Goal: Information Seeking & Learning: Learn about a topic

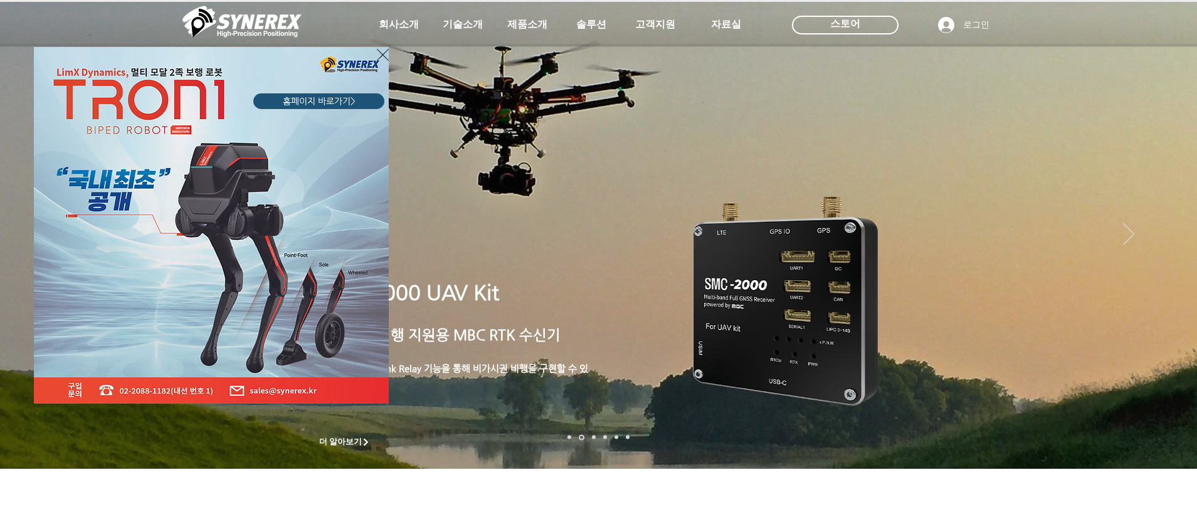
click at [383, 53] on icon "사이트로 돌아가기" at bounding box center [383, 55] width 12 height 16
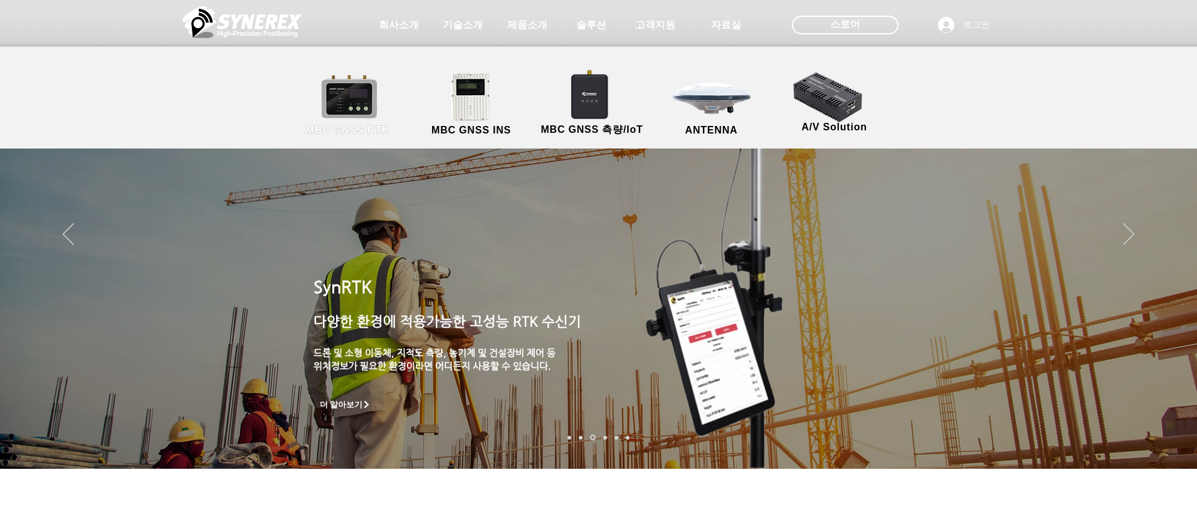
click at [337, 109] on link "MBC GNSS RTK" at bounding box center [348, 105] width 113 height 66
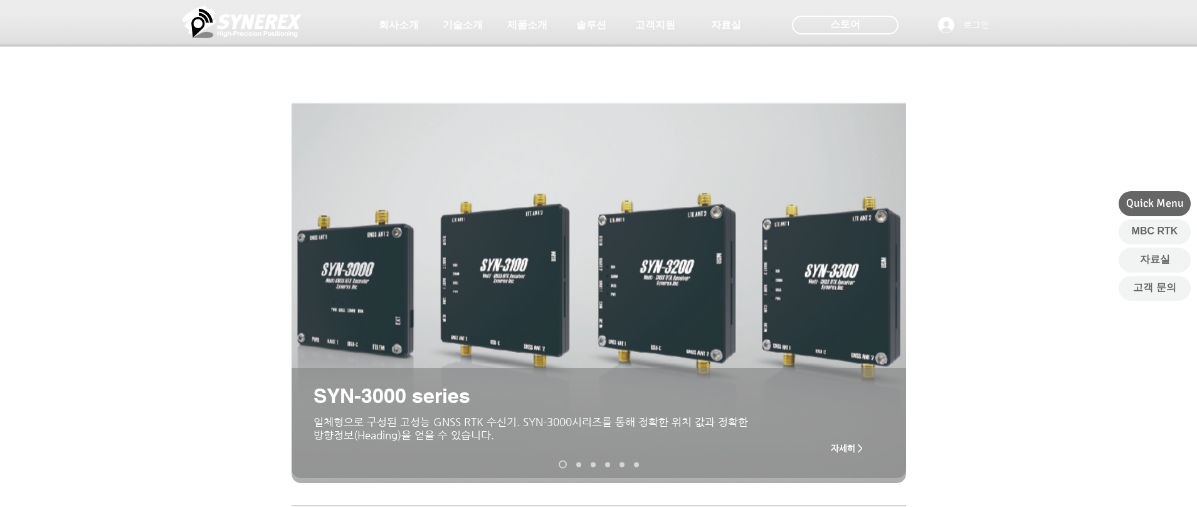
drag, startPoint x: 465, startPoint y: 432, endPoint x: 566, endPoint y: 437, distance: 100.5
click at [566, 437] on p "일체형으로 구성된 고성능 GNSS RTK 수신기. SYN-3000시리즈를 통해 정확한 위치 값과 정확한 방향정보(Heading)을 얻을 수 있…" at bounding box center [535, 429] width 442 height 26
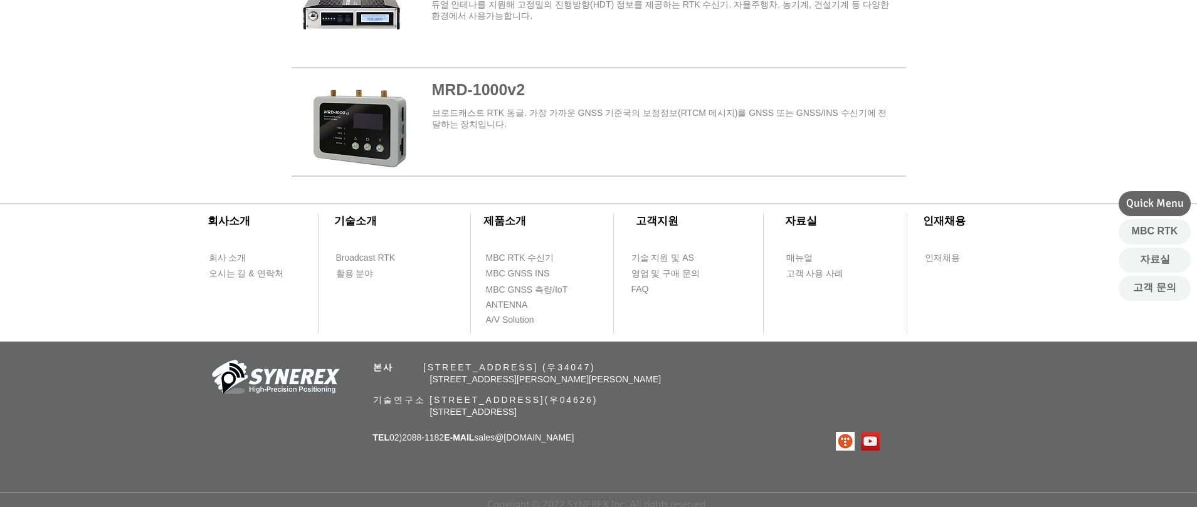
scroll to position [1628, 0]
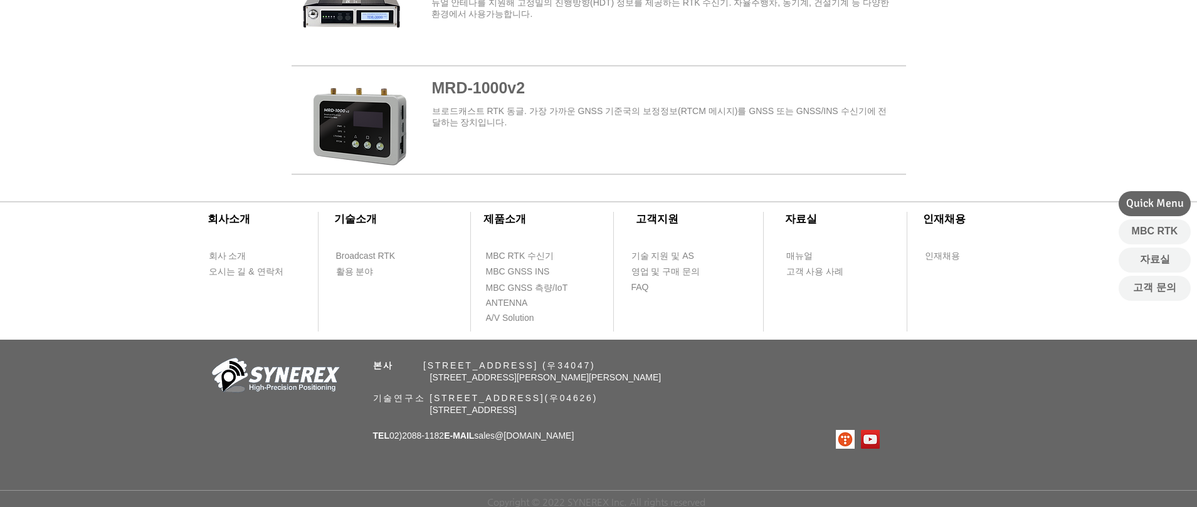
drag, startPoint x: 497, startPoint y: 403, endPoint x: 504, endPoint y: 404, distance: 7.0
click at [504, 405] on span "[STREET_ADDRESS]" at bounding box center [473, 410] width 87 height 10
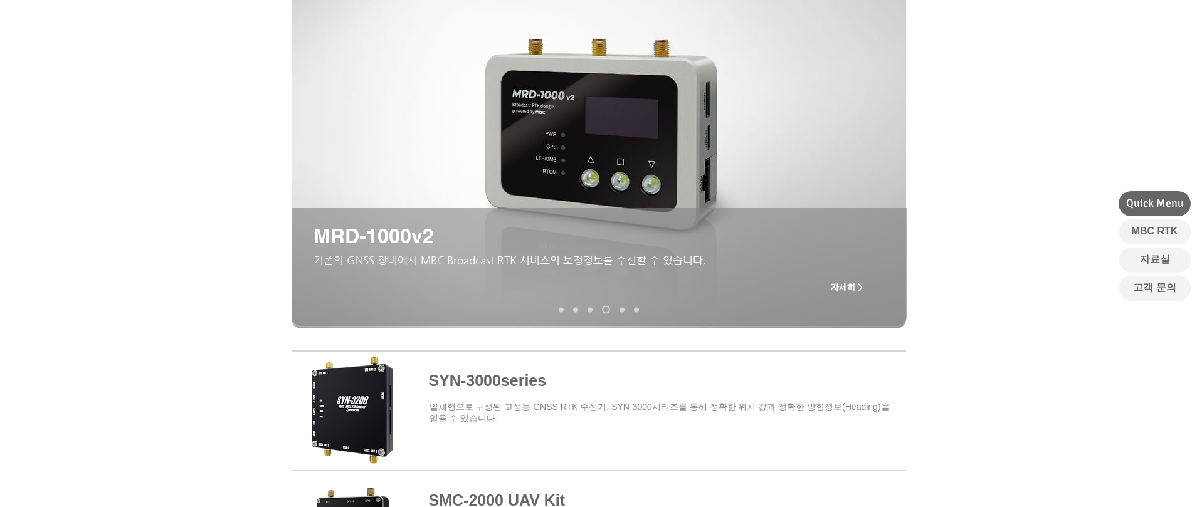
scroll to position [0, 0]
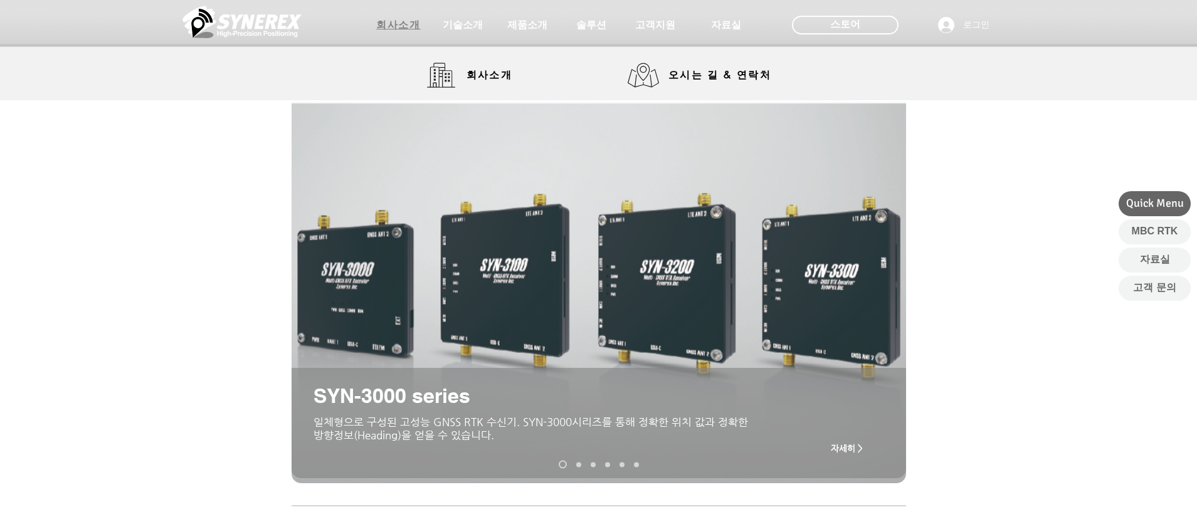
click at [388, 21] on span "회사소개" at bounding box center [398, 25] width 44 height 13
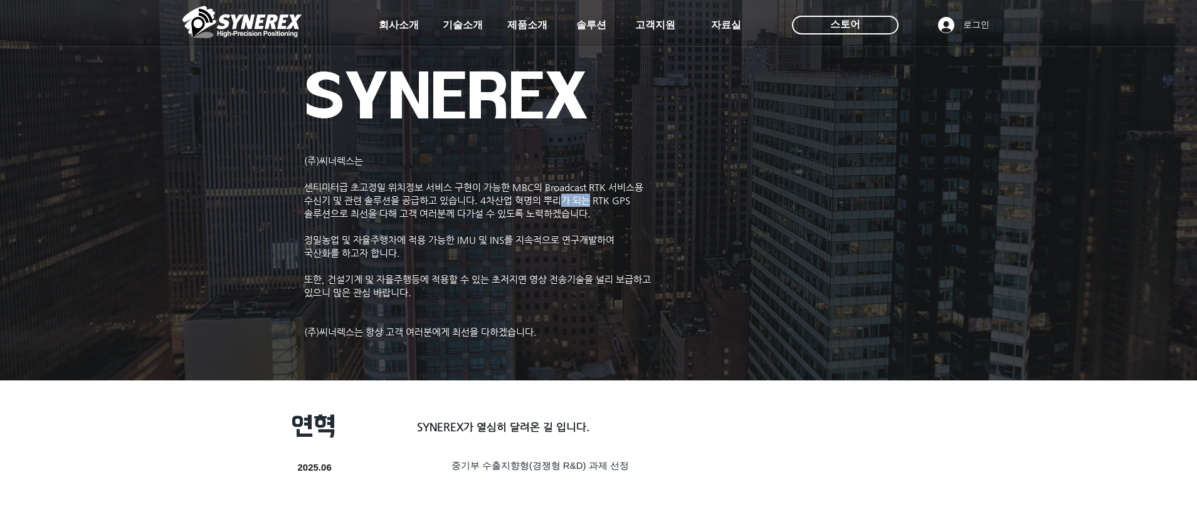
drag, startPoint x: 564, startPoint y: 199, endPoint x: 593, endPoint y: 200, distance: 28.9
click at [593, 200] on span "수신기 및 관련 솔루션을 공급하고 있습니다. 4차산업 혁명의 뿌리가 되는 RTK GPS" at bounding box center [467, 200] width 326 height 11
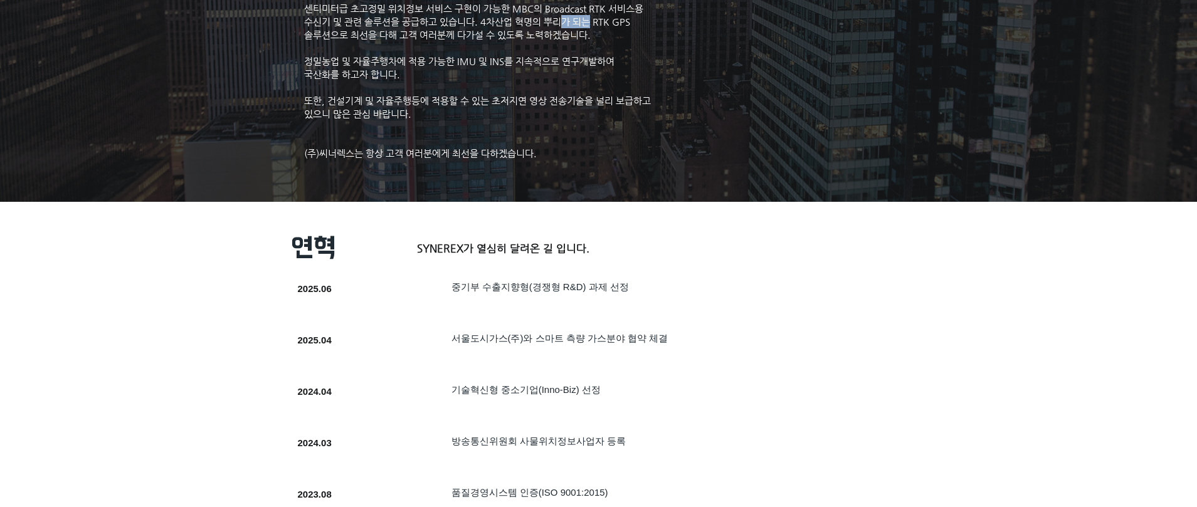
scroll to position [314, 0]
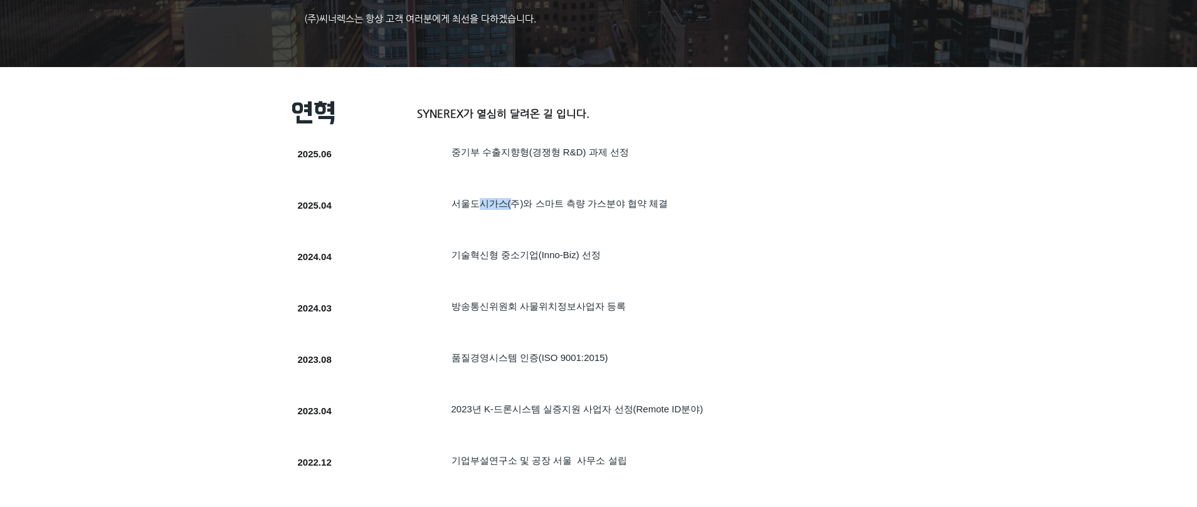
drag, startPoint x: 477, startPoint y: 211, endPoint x: 514, endPoint y: 210, distance: 37.0
click at [514, 209] on span "서울도시가스(주)와 스마트 측량 가스분야 협약 체결" at bounding box center [560, 203] width 217 height 11
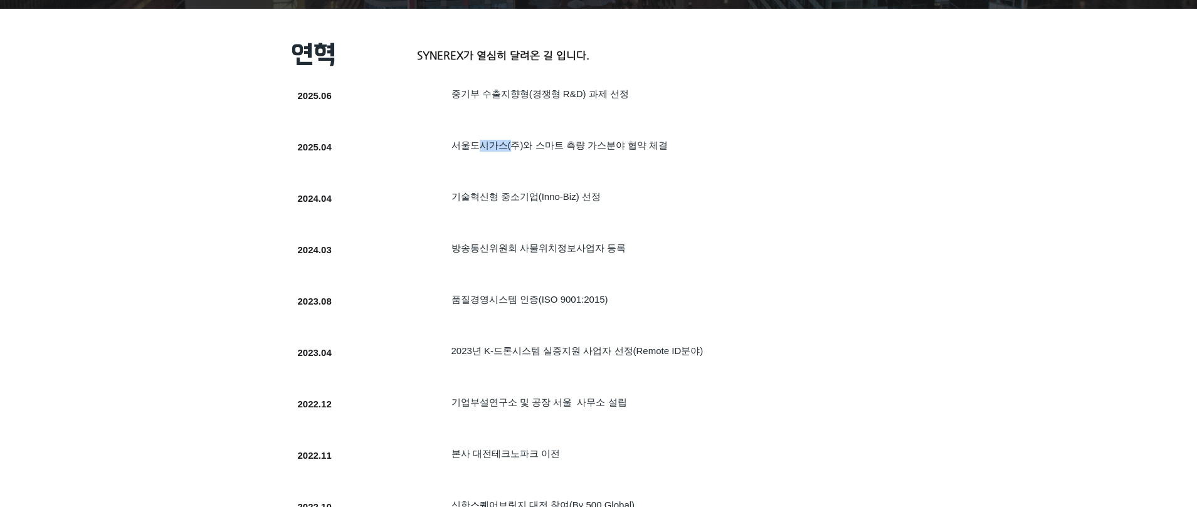
scroll to position [439, 0]
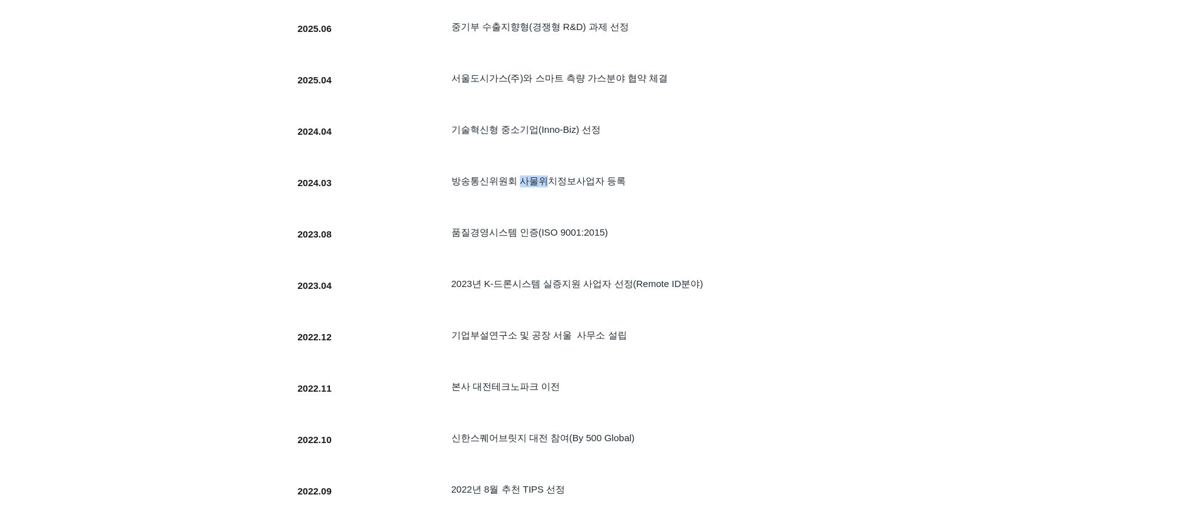
drag, startPoint x: 522, startPoint y: 188, endPoint x: 556, endPoint y: 188, distance: 33.2
click at [555, 186] on span "방송통신위원회 사물위치정보사업자 등록" at bounding box center [539, 181] width 174 height 11
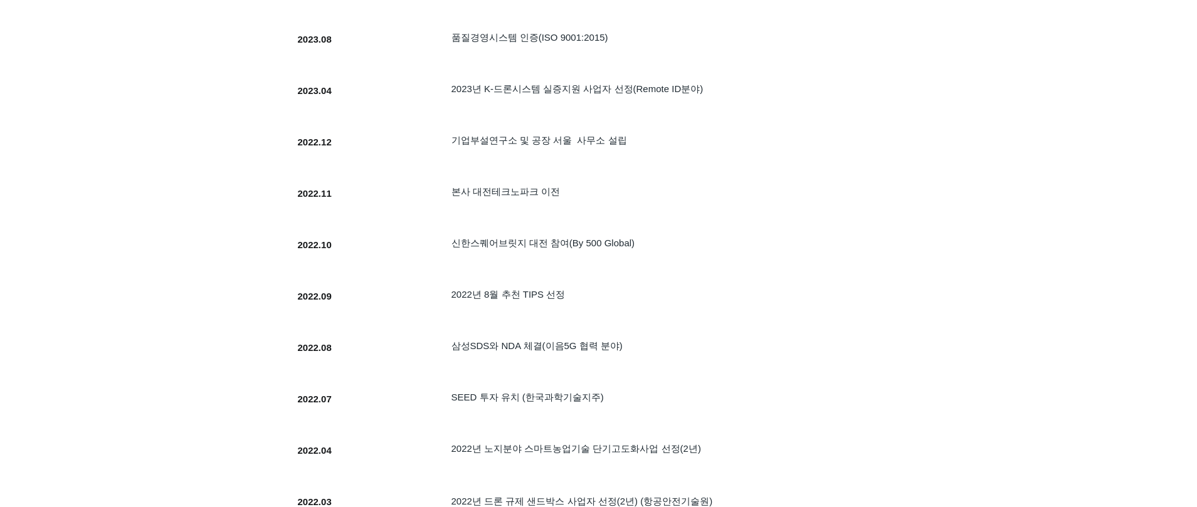
scroll to position [466, 0]
